Goal: Transaction & Acquisition: Obtain resource

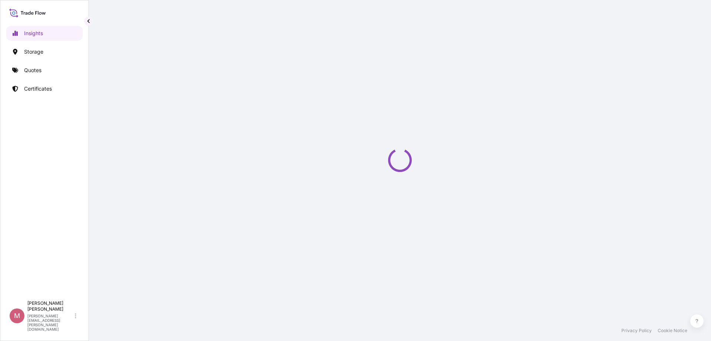
select select "2025"
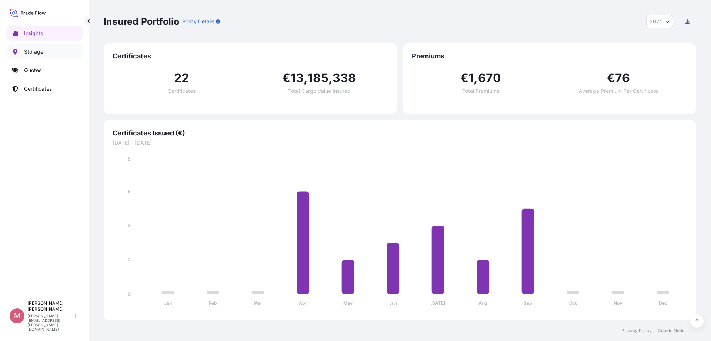
click at [45, 45] on link "Storage" at bounding box center [44, 51] width 76 height 15
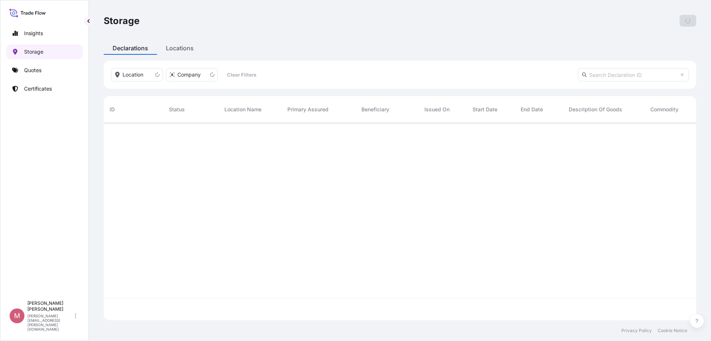
scroll to position [195, 585]
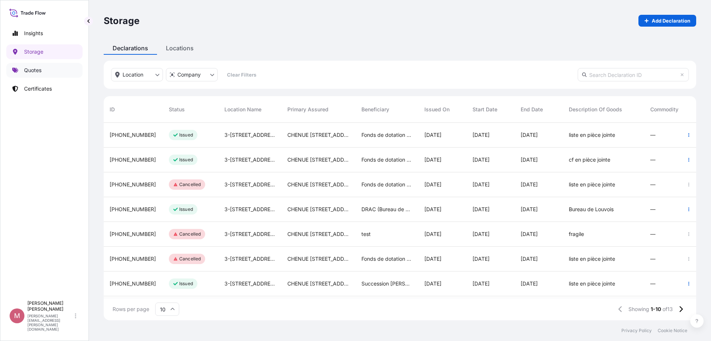
click at [54, 73] on link "Quotes" at bounding box center [44, 70] width 76 height 15
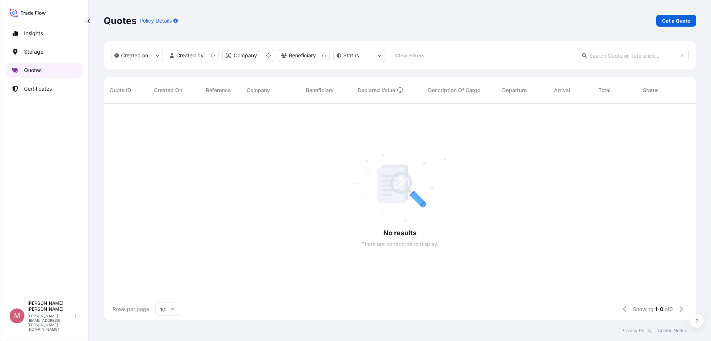
scroll to position [214, 585]
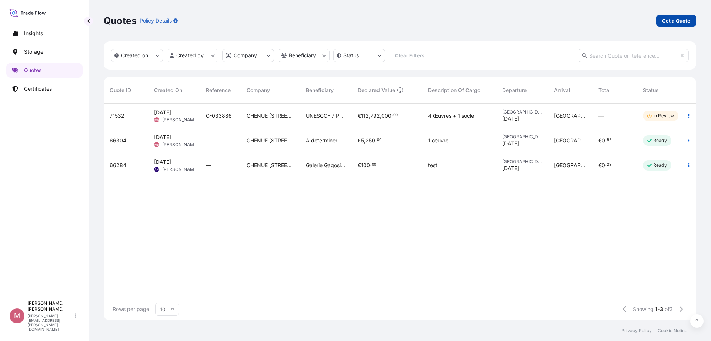
click at [668, 22] on p "Get a Quote" at bounding box center [676, 20] width 28 height 7
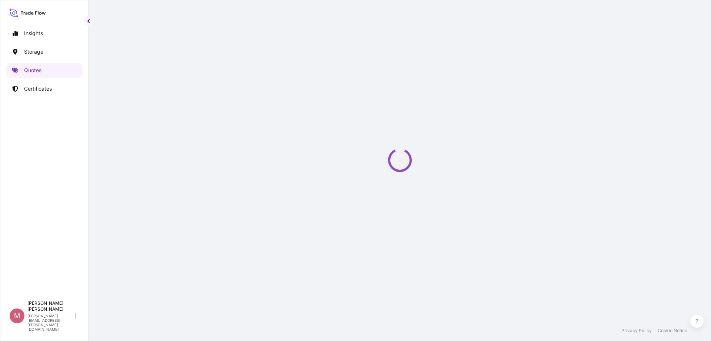
select select "Art Handling"
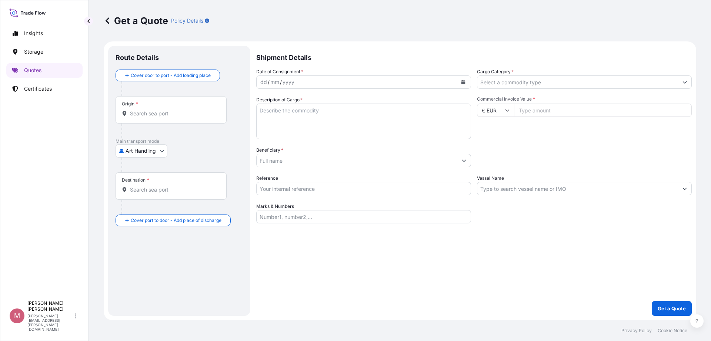
click at [150, 149] on body "Insights Storage Quotes Certificates M [PERSON_NAME] [PERSON_NAME][EMAIL_ADDRES…" at bounding box center [355, 170] width 711 height 341
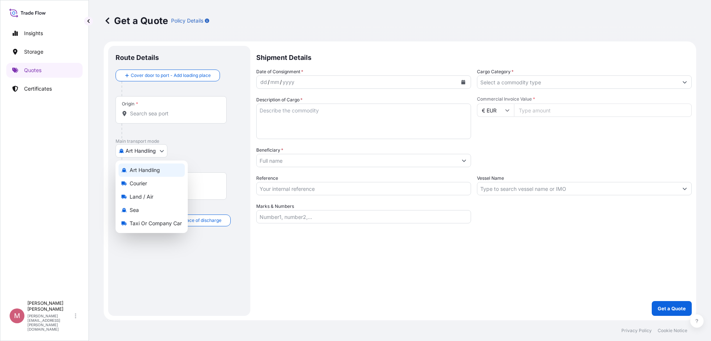
click at [169, 172] on div "Art Handling" at bounding box center [151, 170] width 66 height 13
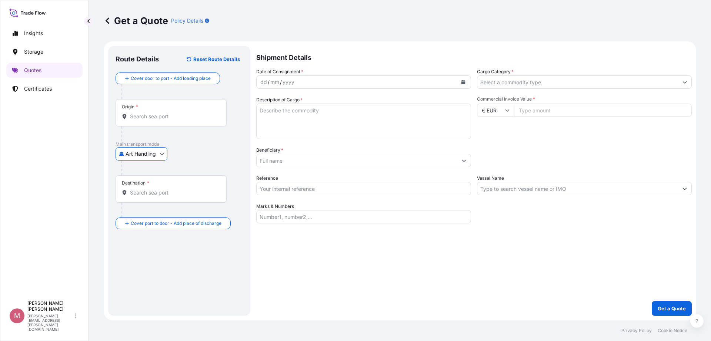
click at [169, 121] on div "Origin *" at bounding box center [171, 112] width 111 height 27
click at [169, 120] on input "Origin *" at bounding box center [173, 116] width 87 height 7
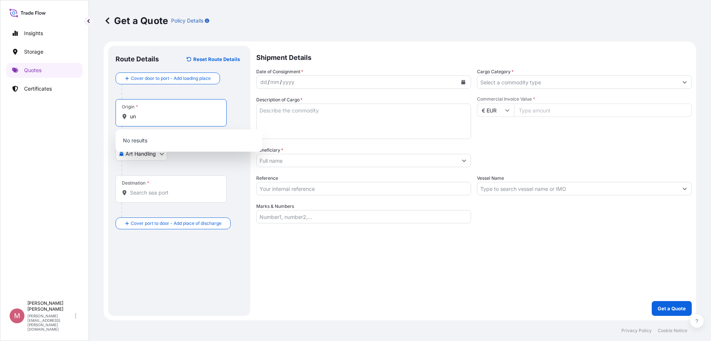
type input "u"
drag, startPoint x: 166, startPoint y: 114, endPoint x: 59, endPoint y: 107, distance: 107.2
click at [59, 107] on div "Insights Storage Quotes Certificates M [PERSON_NAME] [PERSON_NAME][EMAIL_ADDRES…" at bounding box center [355, 170] width 711 height 341
paste input "7 Pl. de [GEOGRAPHIC_DATA], 75007 [GEOGRAPHIC_DATA]"
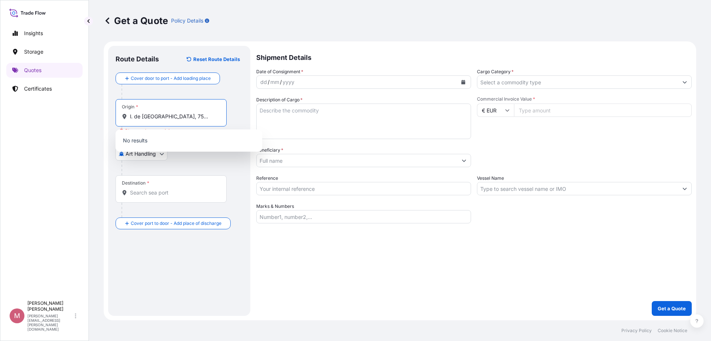
click at [166, 117] on input "7 Pl. de [GEOGRAPHIC_DATA], 75007 [GEOGRAPHIC_DATA]" at bounding box center [173, 116] width 87 height 7
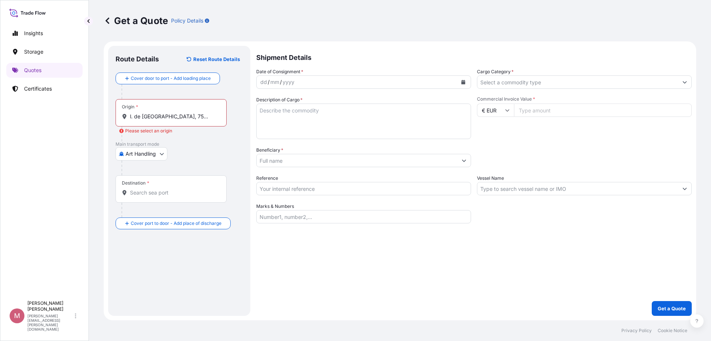
scroll to position [0, 0]
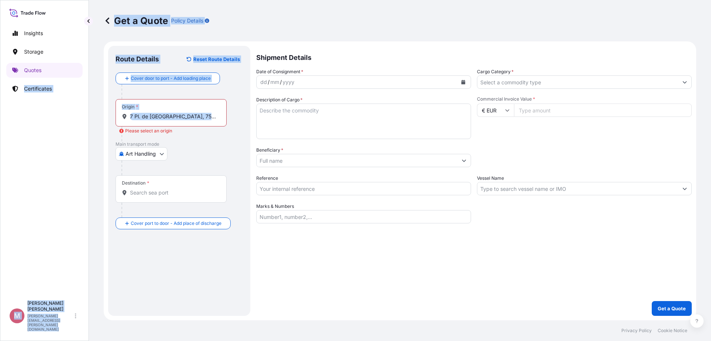
drag, startPoint x: 220, startPoint y: 116, endPoint x: 0, endPoint y: 100, distance: 220.1
click at [0, 100] on div "Insights Storage Quotes Certificates M [PERSON_NAME] [PERSON_NAME][EMAIL_ADDRES…" at bounding box center [355, 170] width 711 height 341
click at [146, 114] on input "7 Pl. de [GEOGRAPHIC_DATA], 75007 [GEOGRAPHIC_DATA]" at bounding box center [173, 116] width 87 height 7
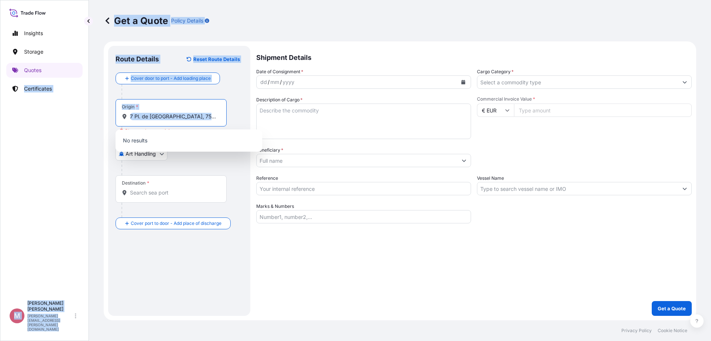
click at [146, 114] on input "7 Pl. de [GEOGRAPHIC_DATA], 75007 [GEOGRAPHIC_DATA]" at bounding box center [173, 116] width 87 height 7
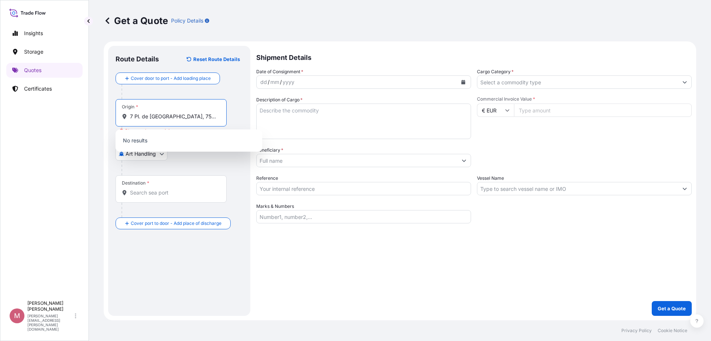
click at [146, 114] on input "7 Pl. de [GEOGRAPHIC_DATA], 75007 [GEOGRAPHIC_DATA]" at bounding box center [173, 116] width 87 height 7
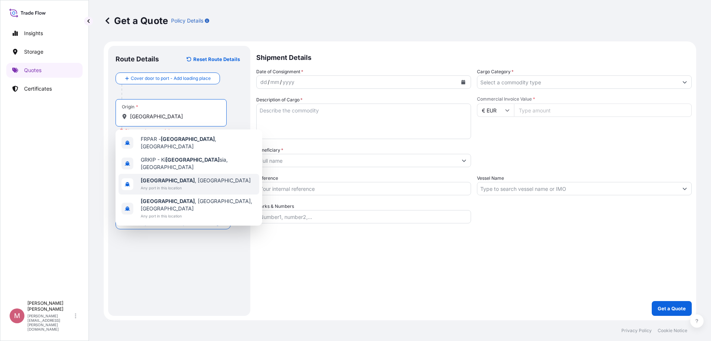
click at [193, 181] on div "[GEOGRAPHIC_DATA] , [GEOGRAPHIC_DATA] Any port in this location" at bounding box center [188, 184] width 141 height 21
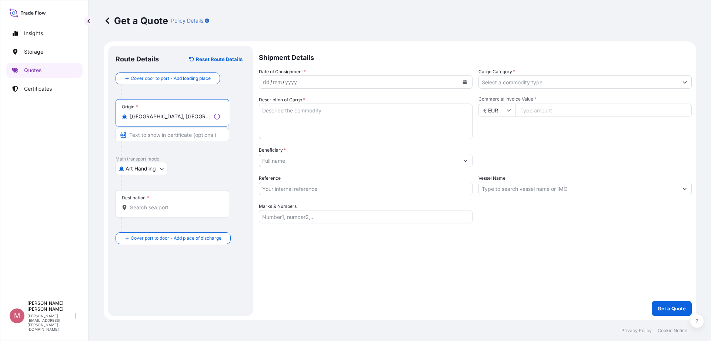
type input "[GEOGRAPHIC_DATA], [GEOGRAPHIC_DATA]"
click at [177, 201] on div "Destination *" at bounding box center [173, 203] width 114 height 27
click at [177, 204] on input "Destination *" at bounding box center [175, 207] width 90 height 7
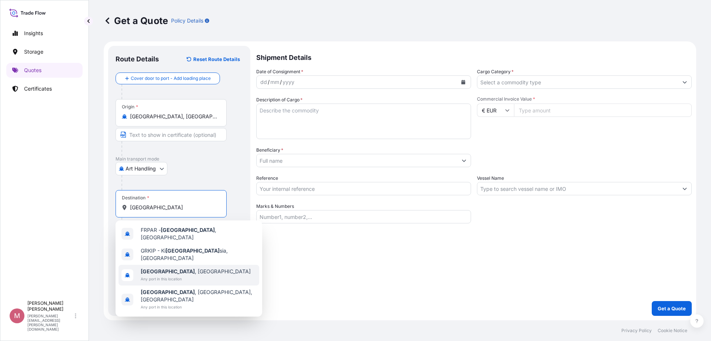
click at [159, 268] on span "[GEOGRAPHIC_DATA] , [GEOGRAPHIC_DATA]" at bounding box center [196, 271] width 110 height 7
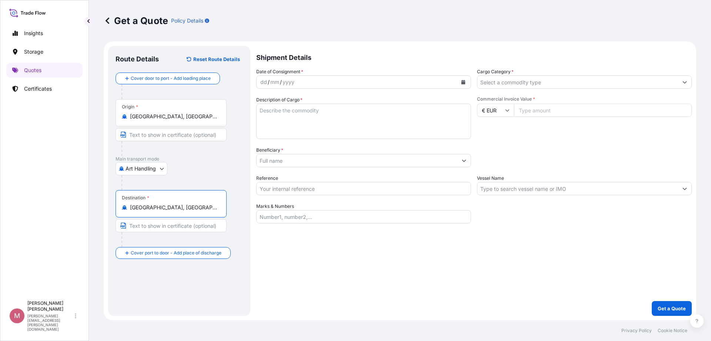
type input "[GEOGRAPHIC_DATA], [GEOGRAPHIC_DATA]"
click at [465, 83] on icon "Calendar" at bounding box center [463, 82] width 4 height 4
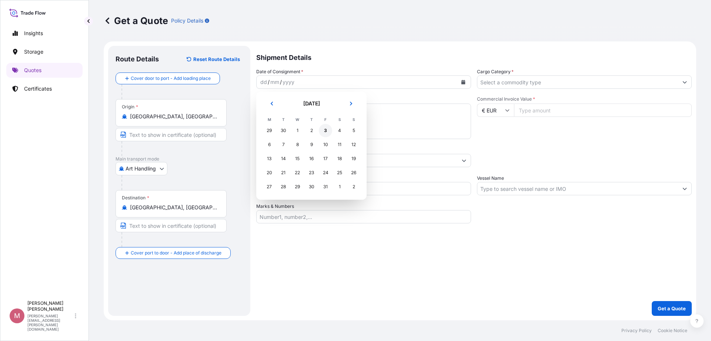
click at [326, 132] on div "3" at bounding box center [325, 130] width 13 height 13
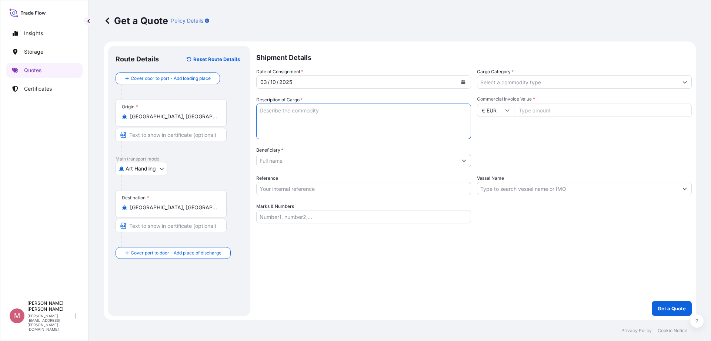
click at [326, 126] on textarea "Description of Cargo *" at bounding box center [363, 122] width 215 height 36
type textarea "1 oeuvre"
click at [400, 158] on input "Beneficiary *" at bounding box center [357, 160] width 201 height 13
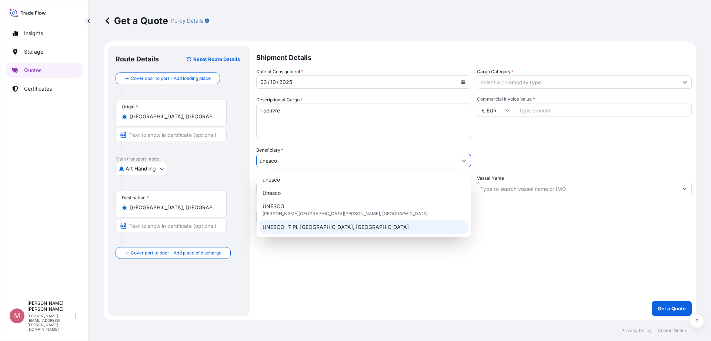
click at [354, 230] on span "UNESCO- 7 Pl. [GEOGRAPHIC_DATA], [GEOGRAPHIC_DATA]" at bounding box center [336, 227] width 146 height 7
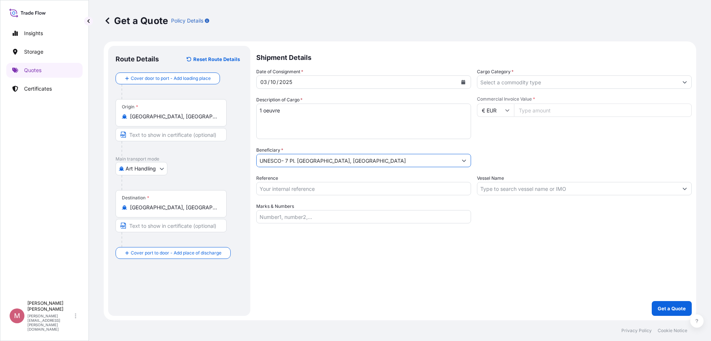
type input "UNESCO- 7 Pl. [GEOGRAPHIC_DATA], [GEOGRAPHIC_DATA]"
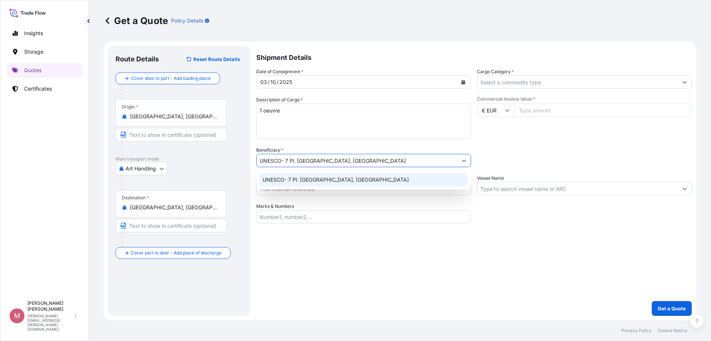
click at [357, 181] on span "UNESCO- 7 Pl. [GEOGRAPHIC_DATA], [GEOGRAPHIC_DATA]" at bounding box center [336, 179] width 146 height 7
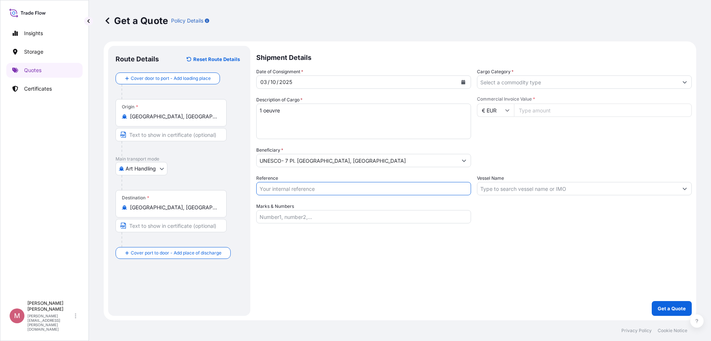
click at [344, 188] on input "Reference" at bounding box center [363, 188] width 215 height 13
paste input "C-033886"
type input "C-033886"
click at [558, 81] on input "Cargo Category *" at bounding box center [577, 82] width 201 height 13
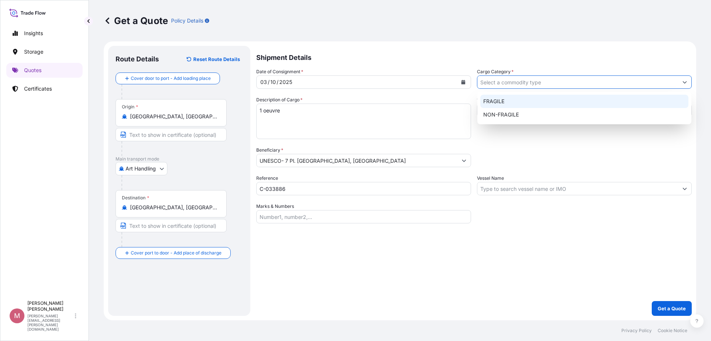
click at [534, 102] on div "FRAGILE" at bounding box center [584, 101] width 208 height 13
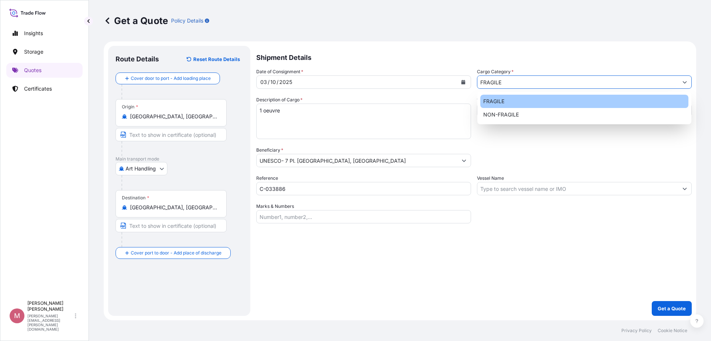
type input "FRAGILE"
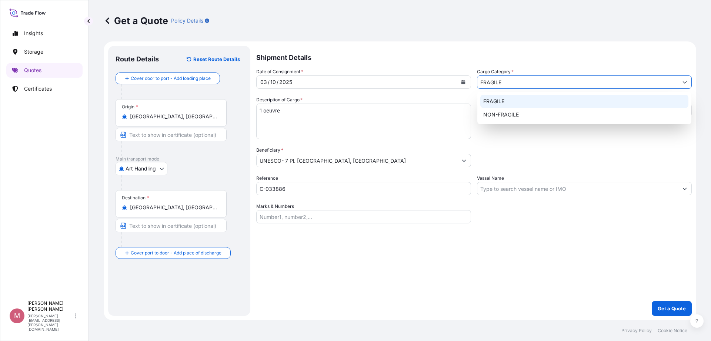
click at [521, 96] on div "FRAGILE" at bounding box center [584, 101] width 208 height 13
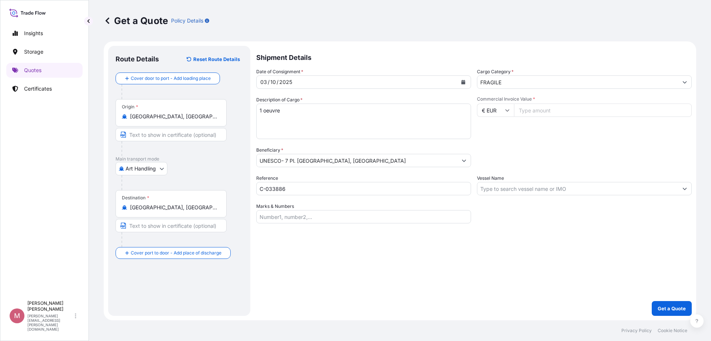
click at [572, 117] on div "Commercial Invoice Value * € EUR" at bounding box center [584, 117] width 215 height 43
click at [573, 115] on input "Commercial Invoice Value *" at bounding box center [603, 110] width 178 height 13
paste input "50000.00"
click at [550, 110] on input "50000.00" at bounding box center [603, 110] width 178 height 13
type input "50000.0"
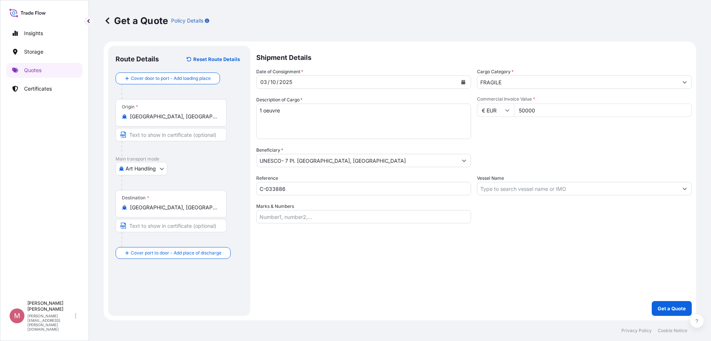
type input "50000"
click at [498, 255] on div "Shipment Details Date of Consignment * [DATE] Cargo Category * FRAGILE Descript…" at bounding box center [473, 181] width 435 height 270
click at [681, 310] on p "Get a Quote" at bounding box center [672, 308] width 28 height 7
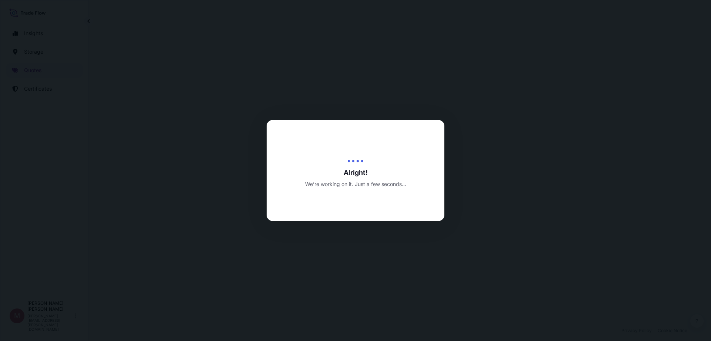
select select "Art Handling"
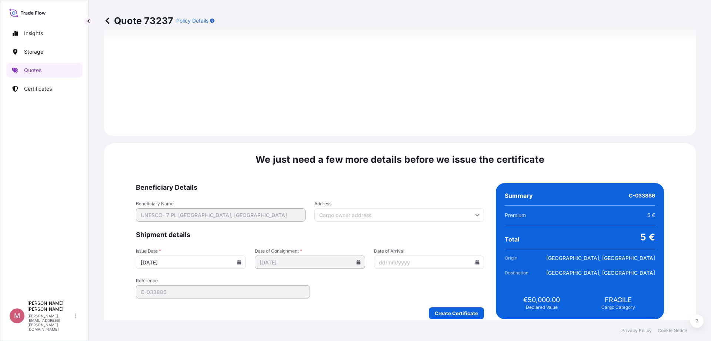
scroll to position [743, 0]
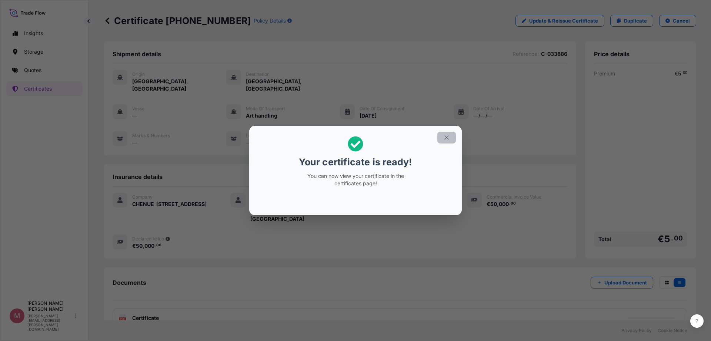
click at [447, 136] on icon "button" at bounding box center [446, 137] width 7 height 7
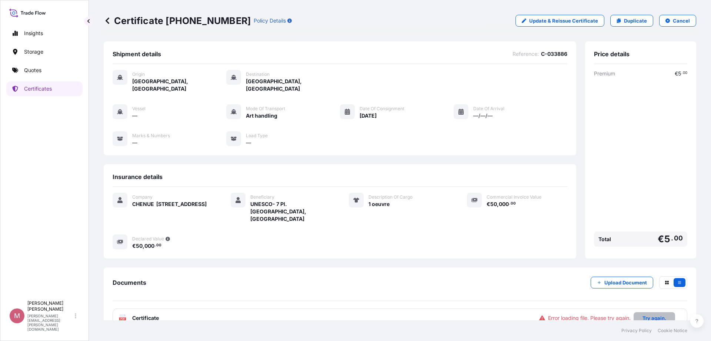
click at [647, 313] on button "Try again." at bounding box center [654, 319] width 41 height 12
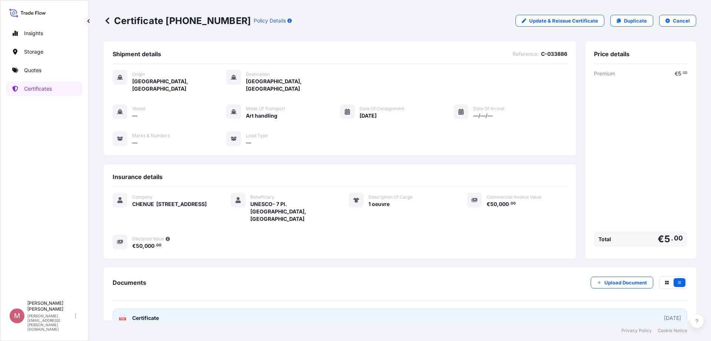
click at [376, 309] on link "PDF Certificate [DATE]" at bounding box center [400, 318] width 575 height 19
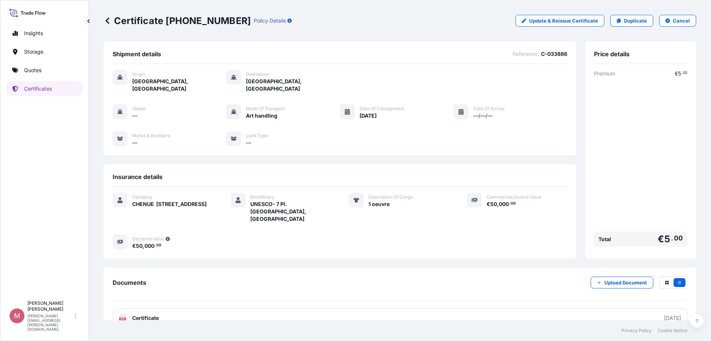
click at [106, 24] on icon at bounding box center [107, 20] width 7 height 7
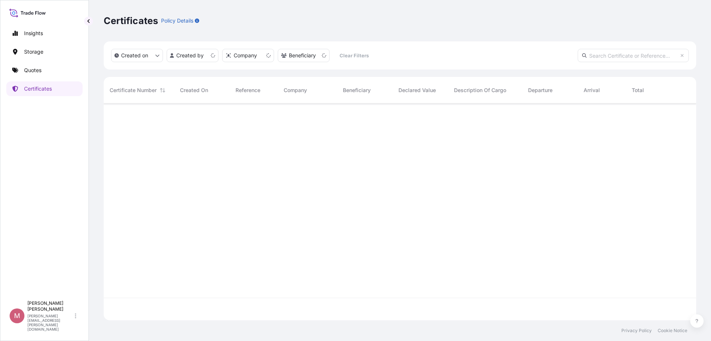
scroll to position [214, 585]
